Goal: Ask a question: Seek information or help from site administrators or community

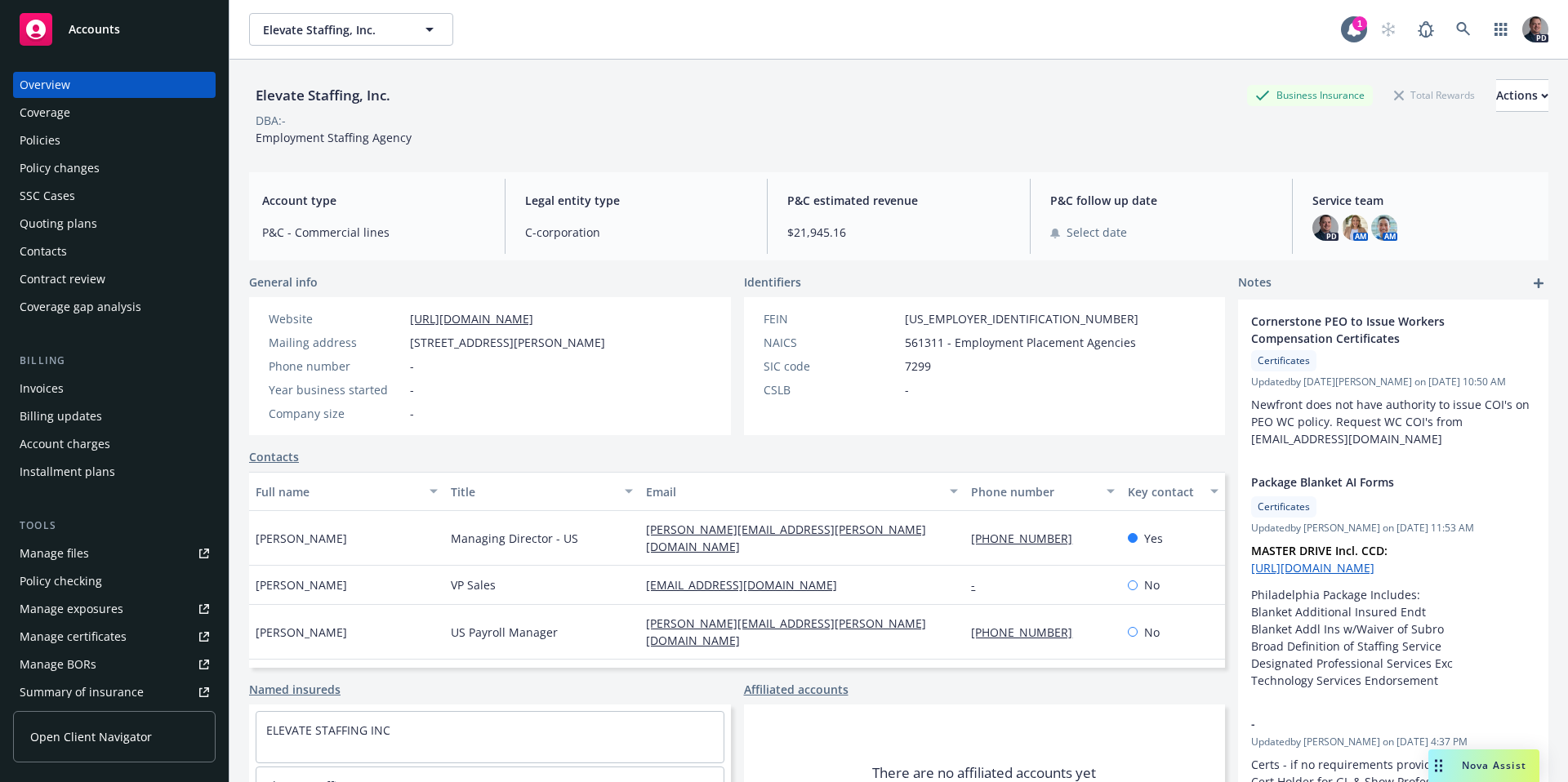
click at [1493, 770] on span "Nova Assist" at bounding box center [1493, 765] width 65 height 14
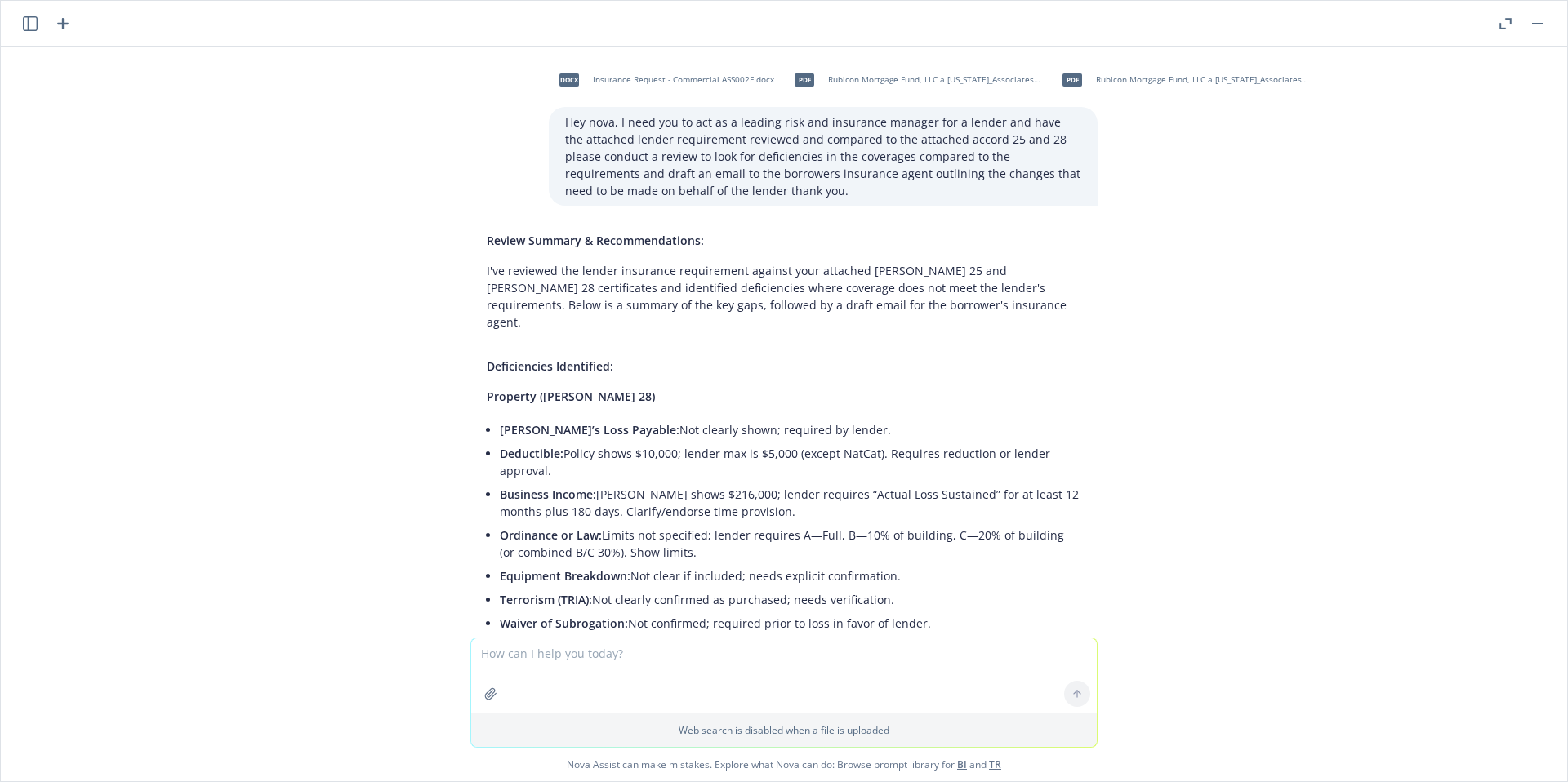
click at [38, 26] on button "button" at bounding box center [29, 24] width 19 height 19
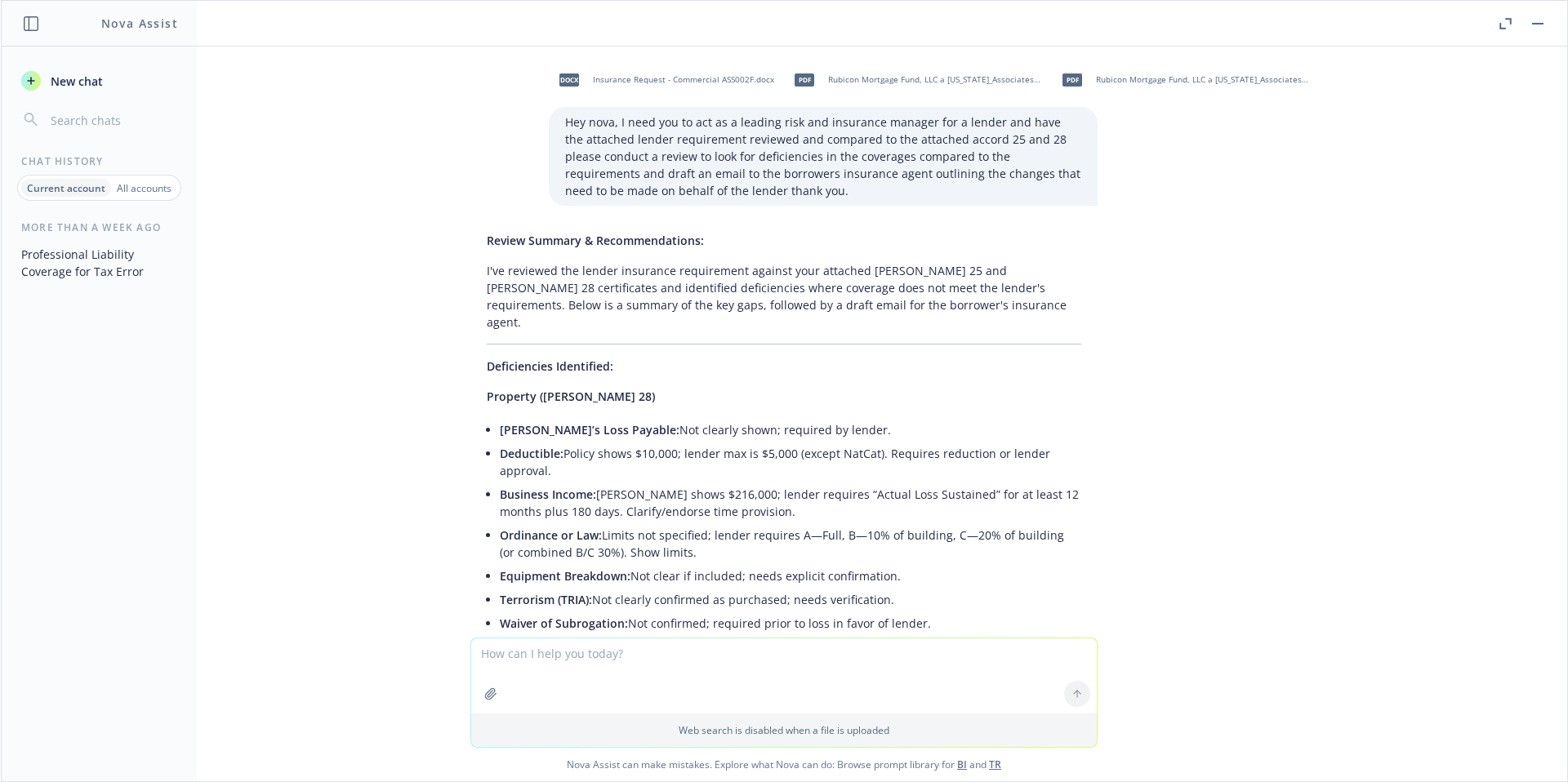
click at [97, 275] on button "Professional Liability Coverage for Tax Error" at bounding box center [98, 263] width 169 height 44
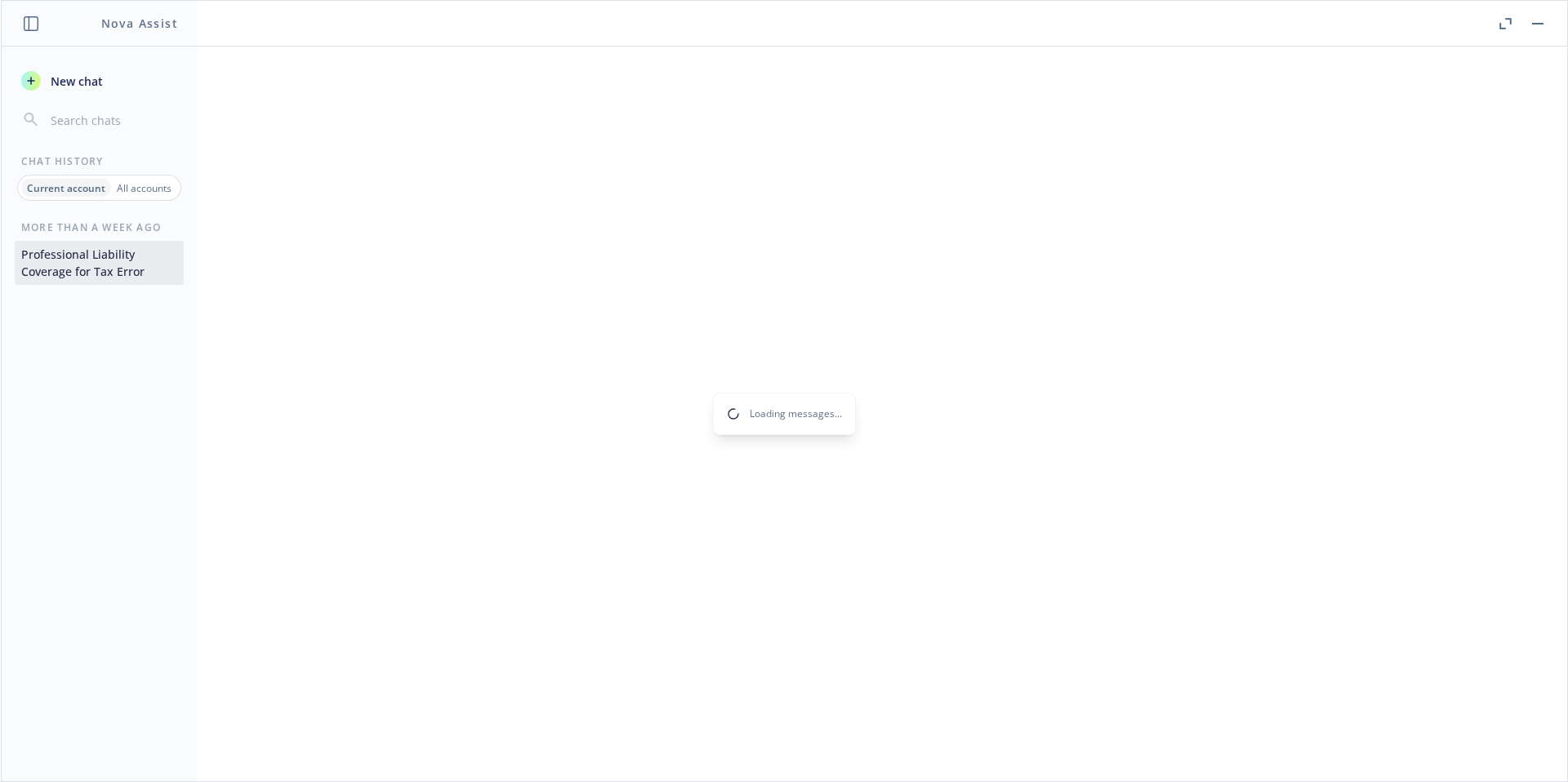
click at [135, 191] on div "Loading messages..." at bounding box center [784, 413] width 1566 height 734
click at [139, 191] on div "Loading messages..." at bounding box center [784, 413] width 1566 height 734
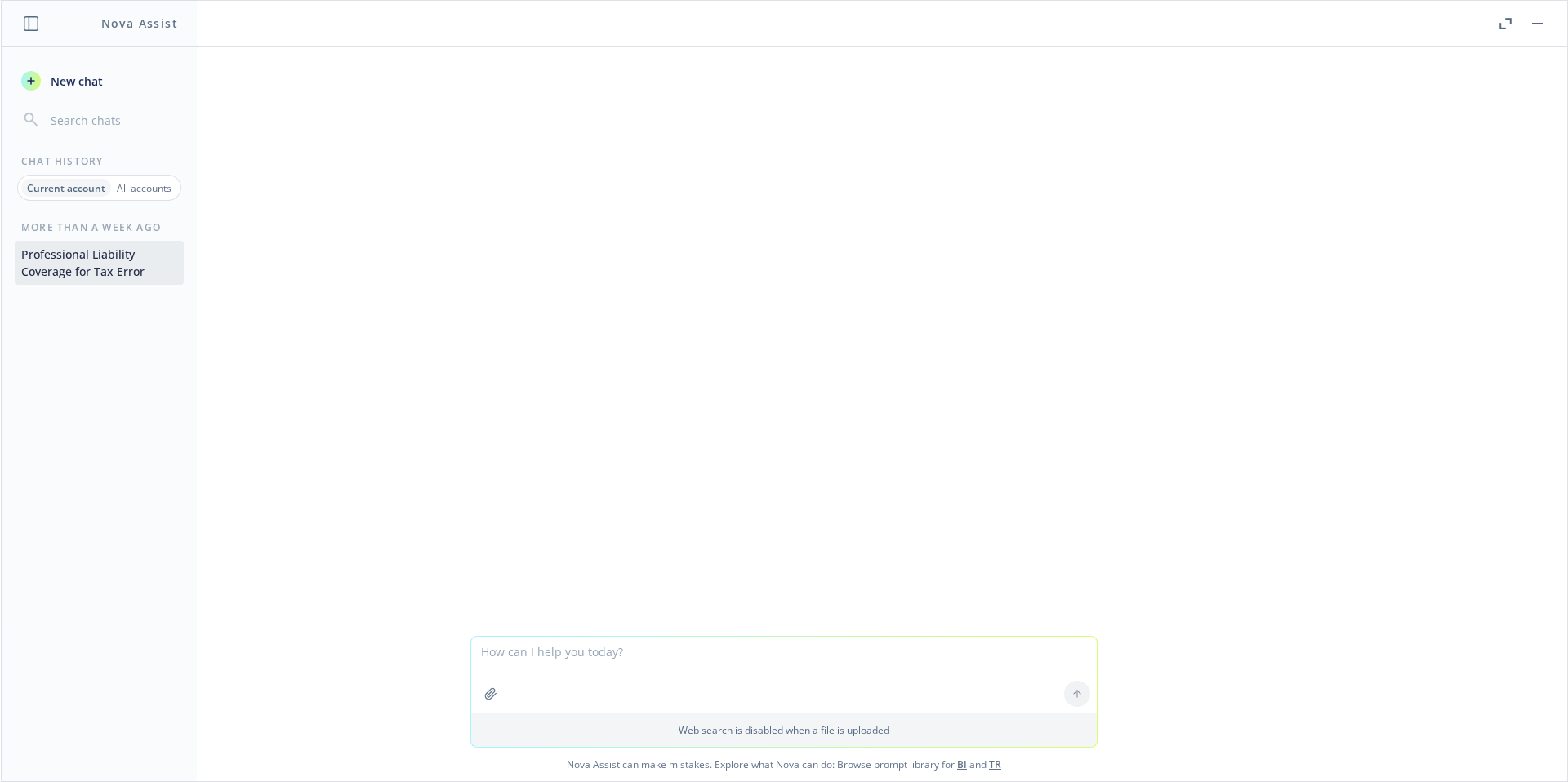
scroll to position [527, 0]
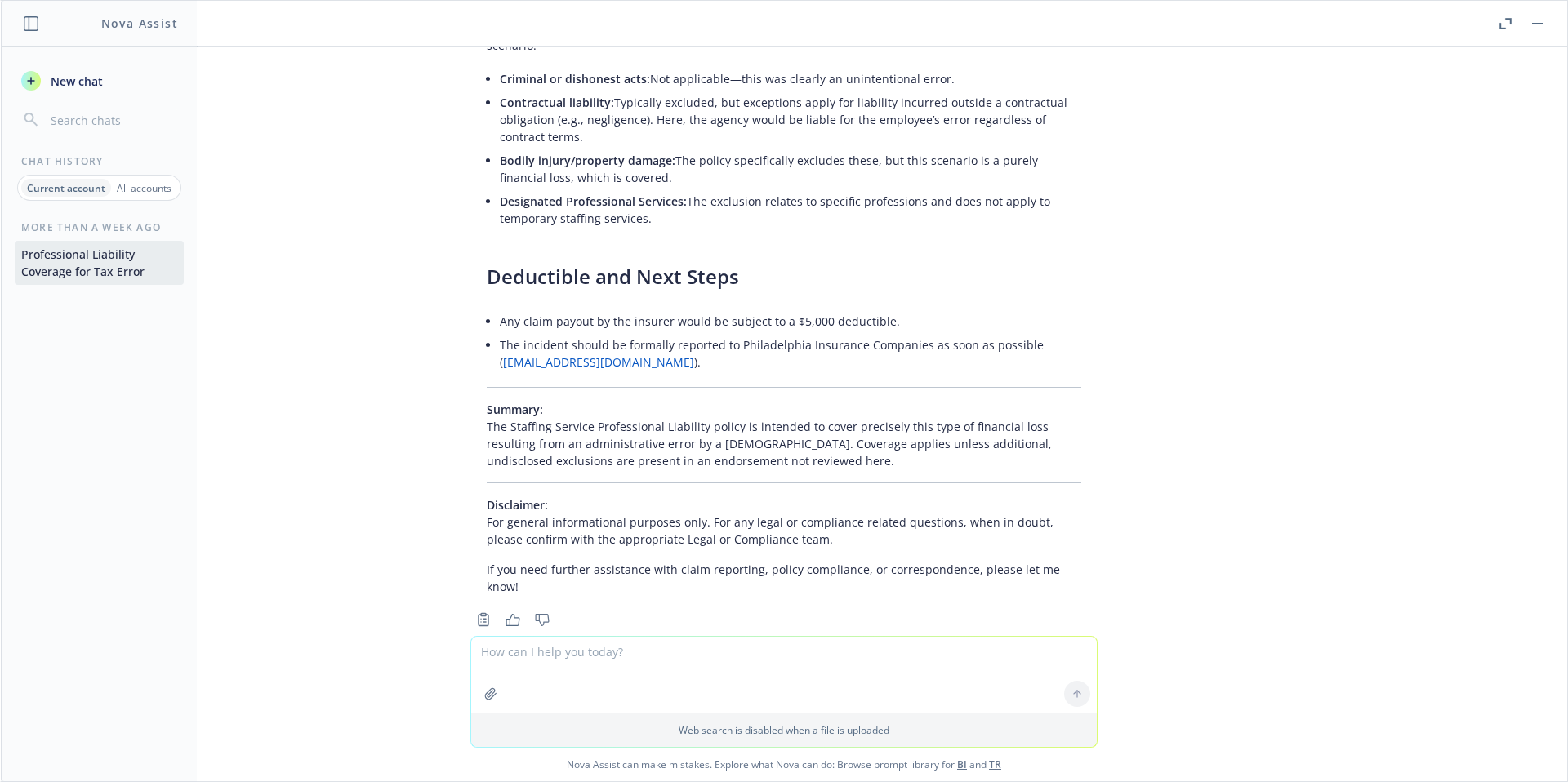
click at [133, 199] on div "Current account All accounts" at bounding box center [98, 187] width 164 height 26
click at [130, 280] on button "Professional Liability Coverage for Tax Error" at bounding box center [98, 263] width 169 height 44
click at [113, 261] on button "Professional Liability Coverage for Tax Error" at bounding box center [98, 263] width 169 height 44
click at [122, 260] on button "Professional Liability Coverage for Tax Error" at bounding box center [98, 263] width 169 height 44
click at [69, 192] on p "Current account" at bounding box center [66, 188] width 78 height 14
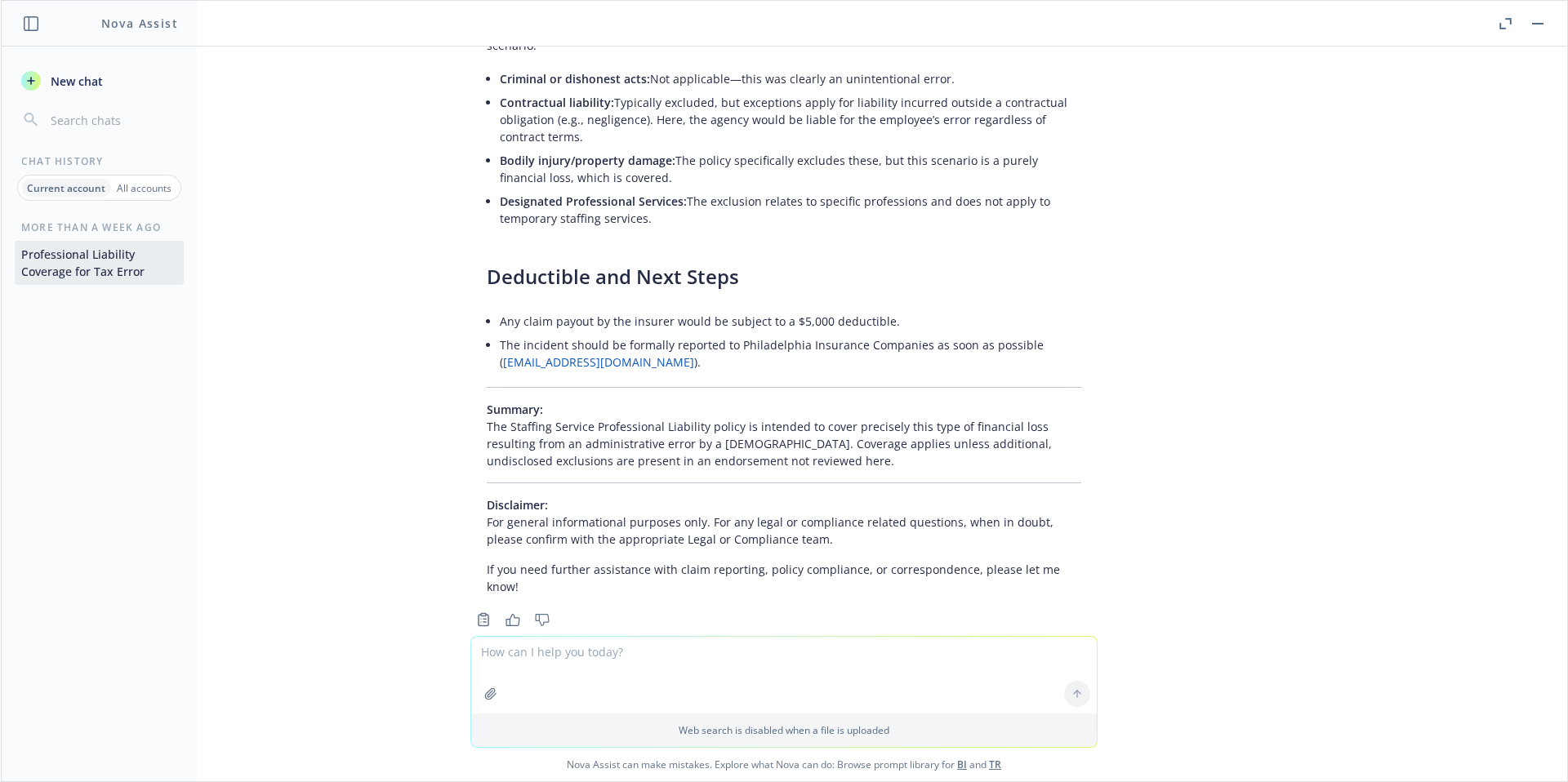
click at [139, 190] on p "All accounts" at bounding box center [144, 188] width 55 height 14
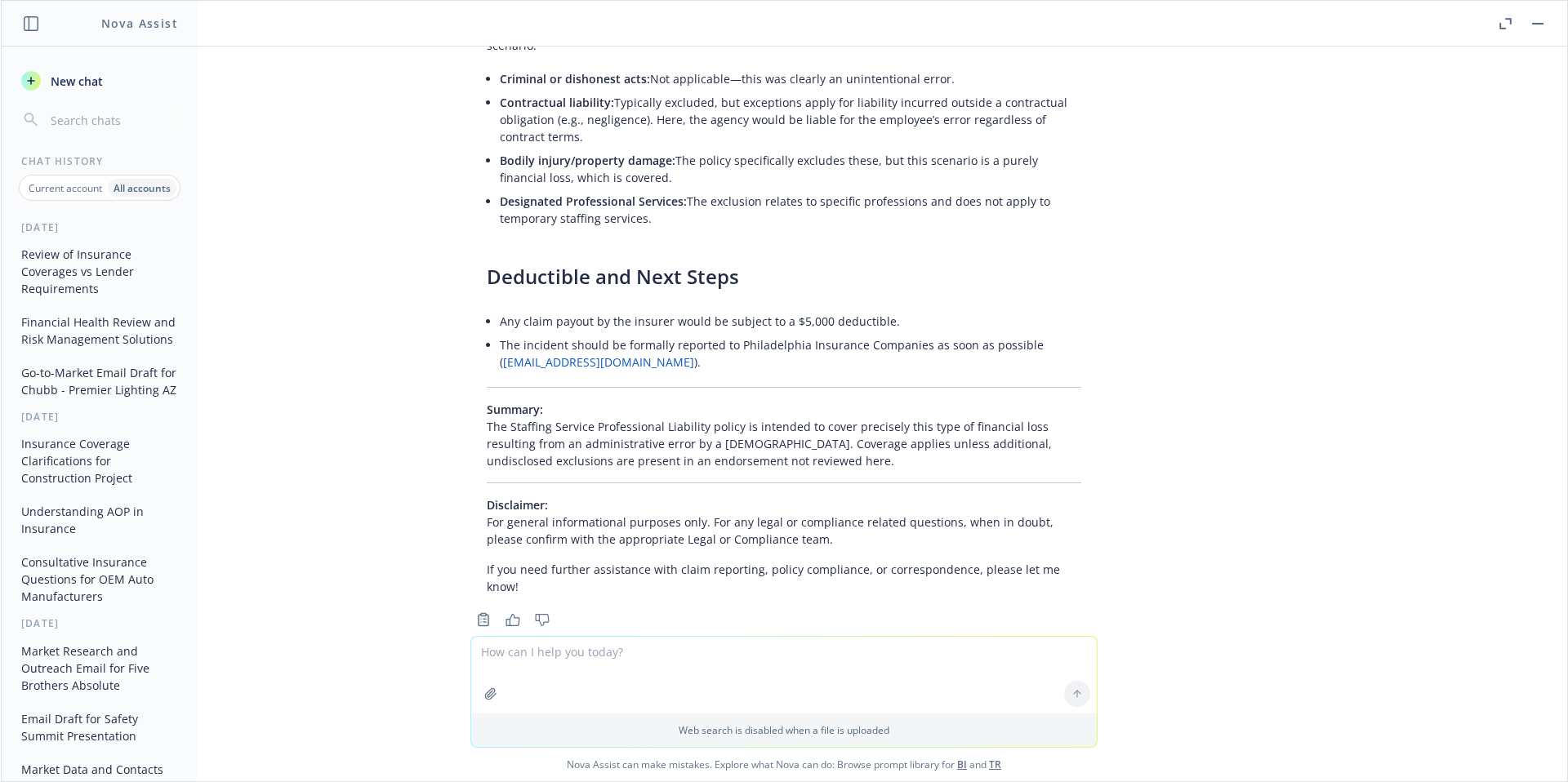
click at [131, 327] on button "Financial Health Review and Risk Management Solutions" at bounding box center [98, 330] width 169 height 44
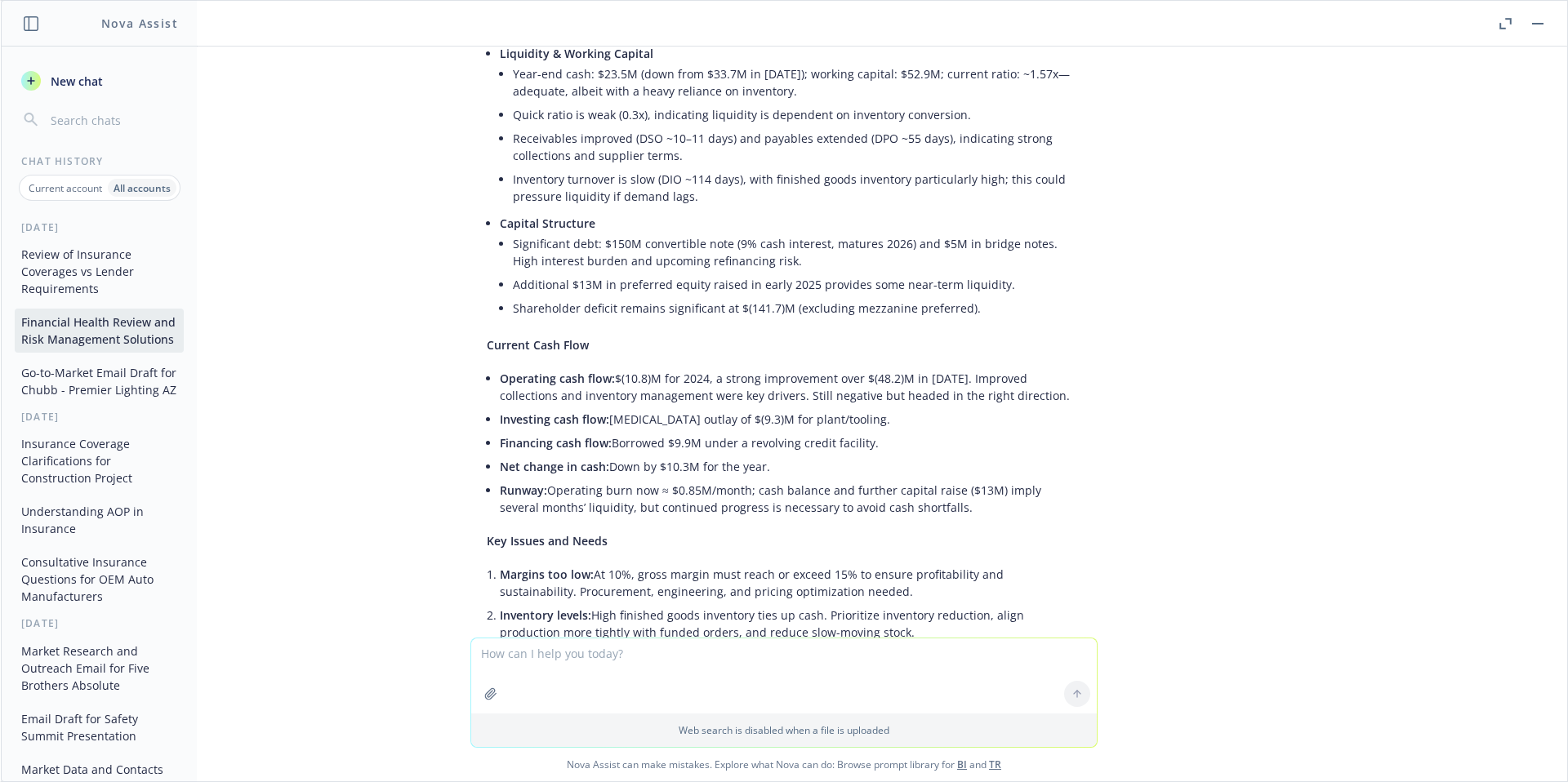
scroll to position [401, 0]
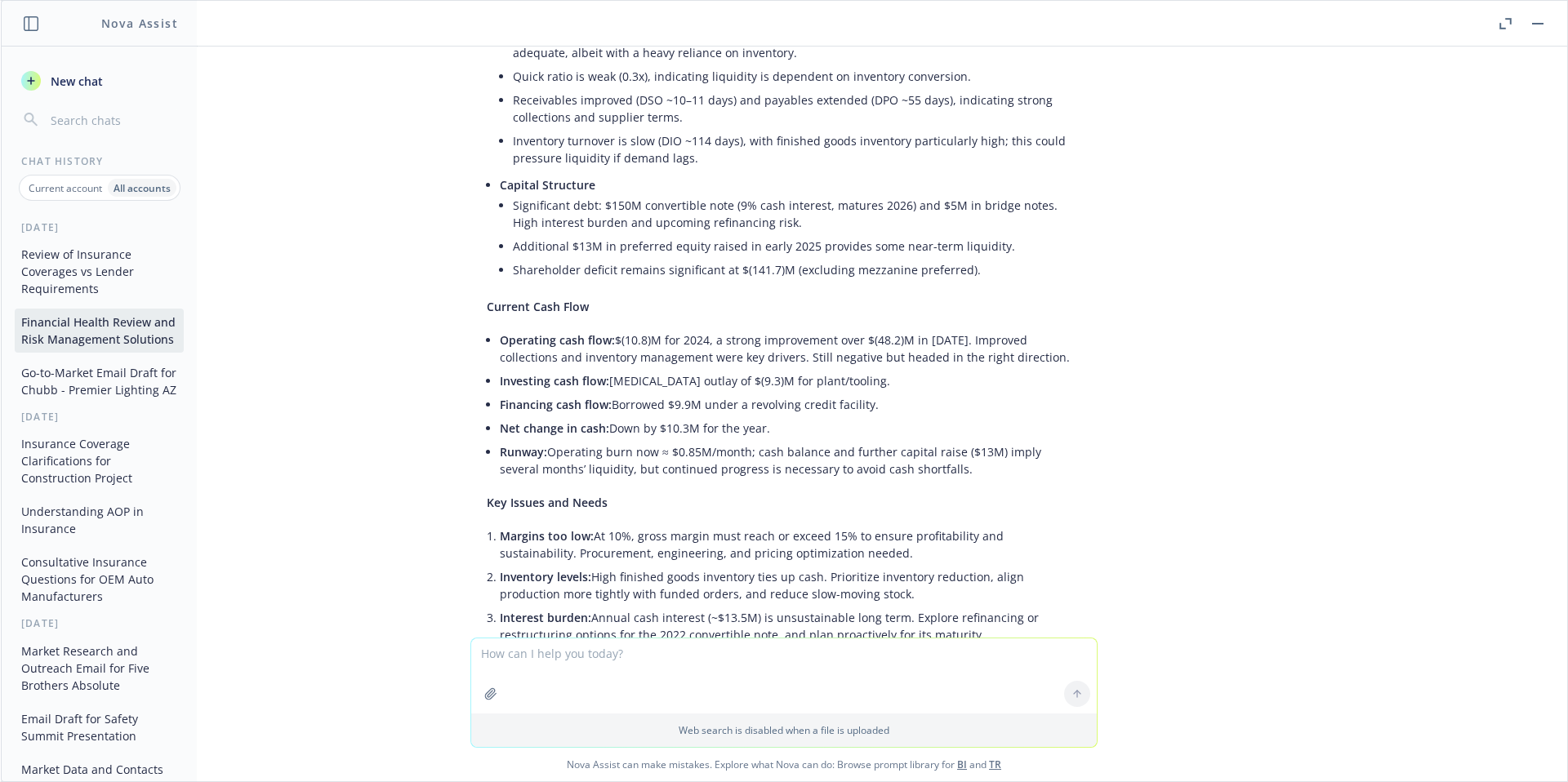
drag, startPoint x: 487, startPoint y: 536, endPoint x: 908, endPoint y: 554, distance: 421.4
click at [908, 554] on li "Margins too low: At 10%, gross margin must reach or exceed 15% to ensure profit…" at bounding box center [791, 544] width 581 height 41
click at [635, 667] on textarea at bounding box center [784, 675] width 625 height 75
type textarea "What is the cashflow position are they having cashflow challenges?"
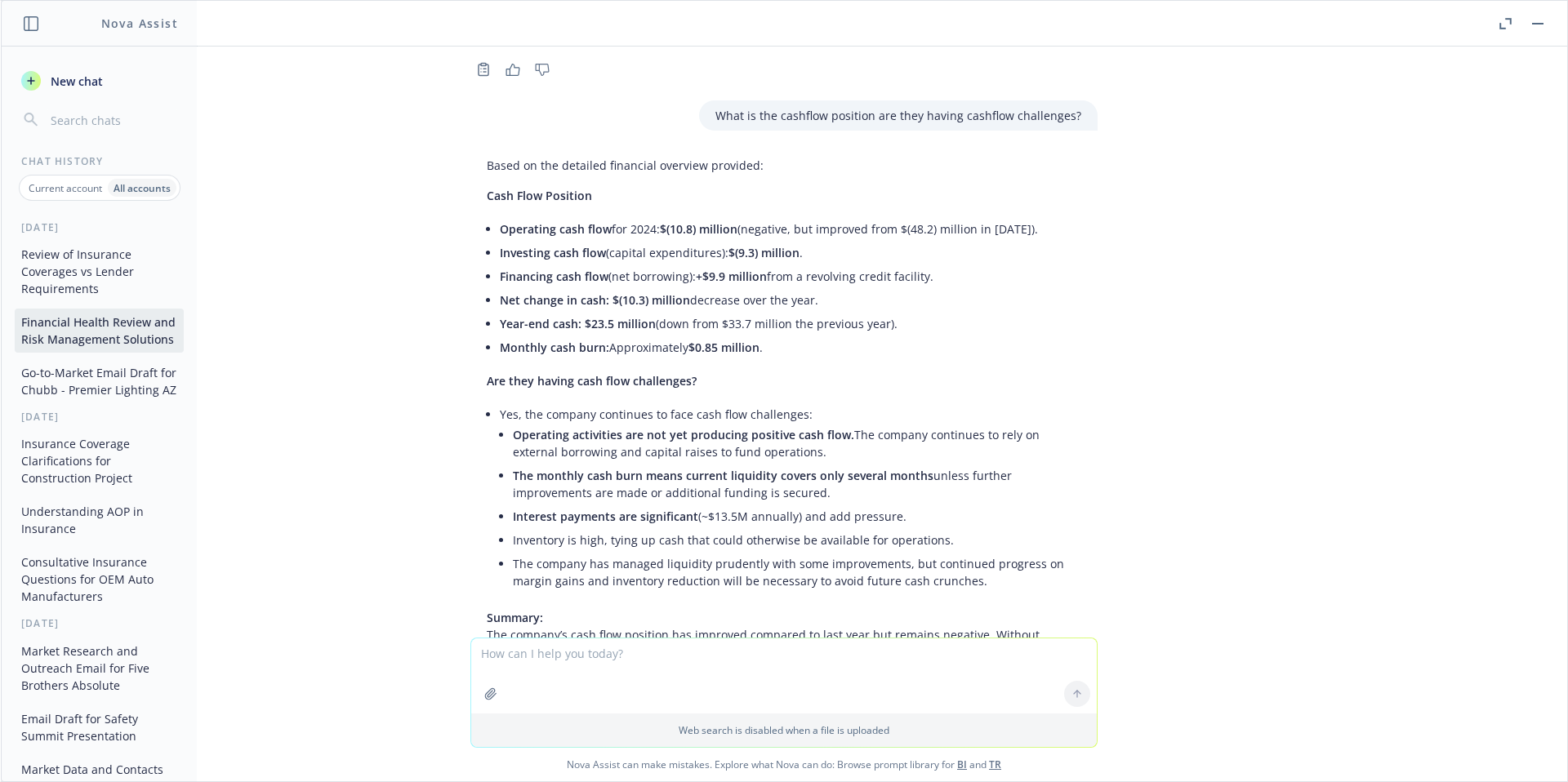
scroll to position [9421, 0]
